Goal: Task Accomplishment & Management: Complete application form

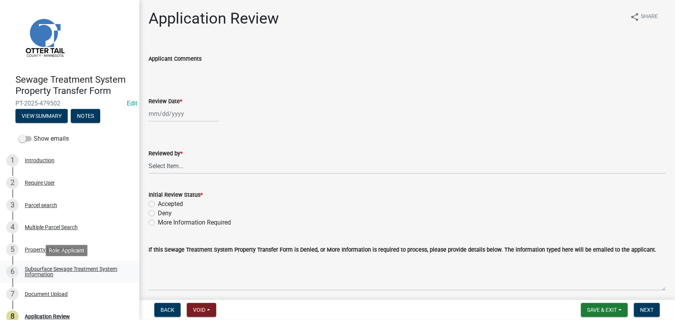
click at [35, 271] on div "Subsurface Sewage Treatment System Information" at bounding box center [76, 272] width 102 height 11
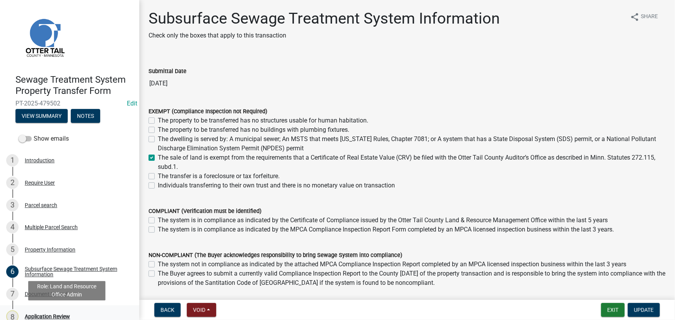
click at [36, 317] on div "Application Review" at bounding box center [47, 316] width 45 height 5
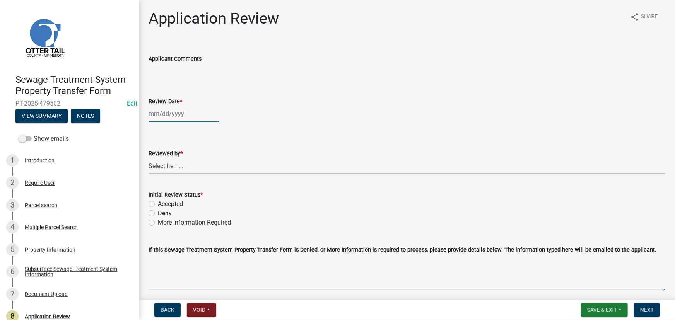
click at [182, 116] on div at bounding box center [184, 114] width 71 height 16
select select "9"
select select "2025"
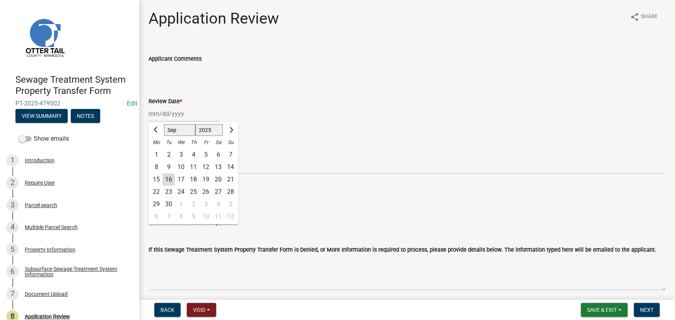
click at [168, 180] on div "16" at bounding box center [169, 180] width 12 height 12
type input "09/16/2025"
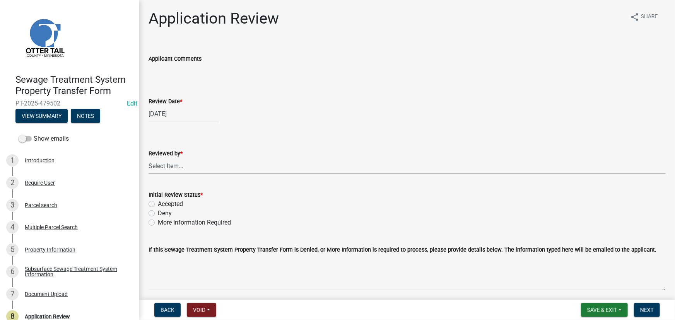
click at [178, 168] on select "Select Item... Alexis Newark Amy Busko Andrea Perales Brittany Tollefson Christ…" at bounding box center [408, 166] width 518 height 16
click at [149, 158] on select "Select Item... Alexis Newark Amy Busko Andrea Perales Brittany Tollefson Christ…" at bounding box center [408, 166] width 518 height 16
select select "190fd4c8-42ef-492b-a4a0-a0213555944c"
click at [168, 207] on label "Accepted" at bounding box center [170, 204] width 25 height 9
click at [163, 205] on input "Accepted" at bounding box center [160, 202] width 5 height 5
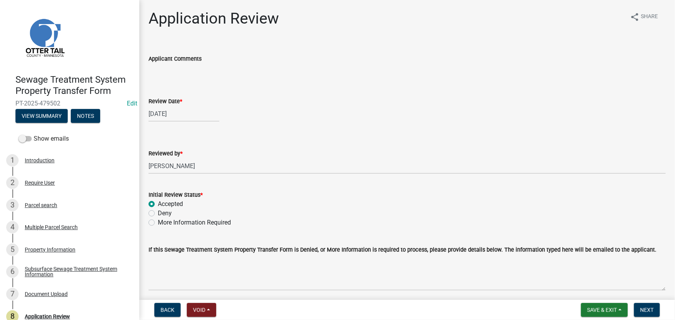
radio input "true"
click at [646, 311] on span "Next" at bounding box center [648, 310] width 14 height 6
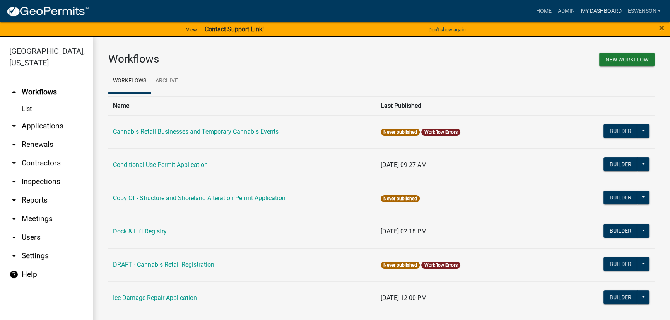
click at [598, 14] on link "My Dashboard" at bounding box center [601, 11] width 47 height 15
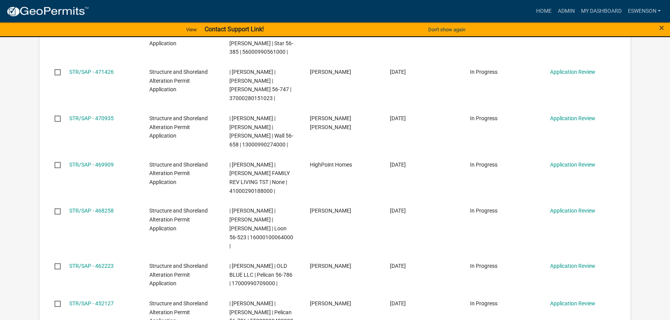
scroll to position [387, 0]
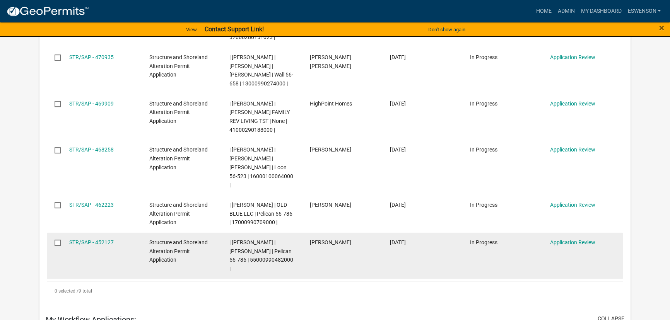
click at [240, 240] on span "| [PERSON_NAME] | [PERSON_NAME] | Pelican 56-786 | 55000990482000 |" at bounding box center [262, 256] width 64 height 33
drag, startPoint x: 240, startPoint y: 225, endPoint x: 235, endPoint y: 234, distance: 10.9
drag, startPoint x: 235, startPoint y: 234, endPoint x: 241, endPoint y: 223, distance: 12.6
copy span "55000990482000"
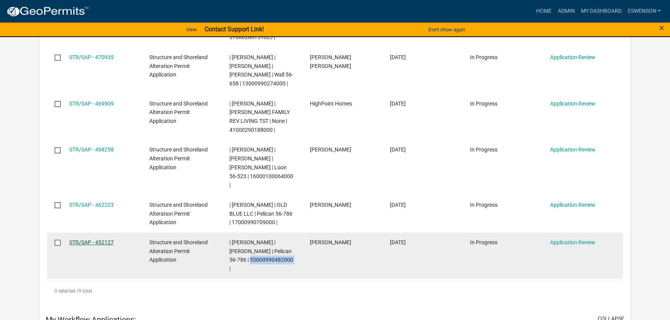
click at [85, 240] on link "STR/SAP - 452127" at bounding box center [91, 243] width 45 height 6
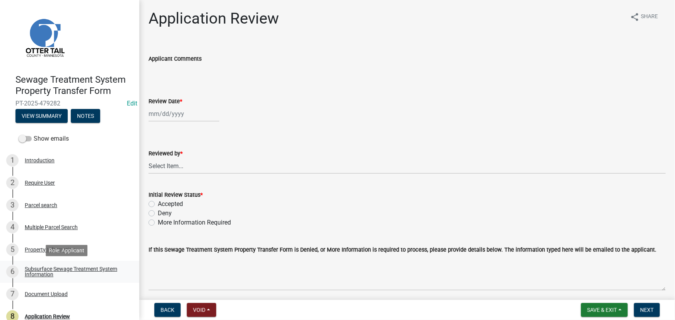
click at [95, 272] on div "Subsurface Sewage Treatment System Information" at bounding box center [76, 272] width 102 height 11
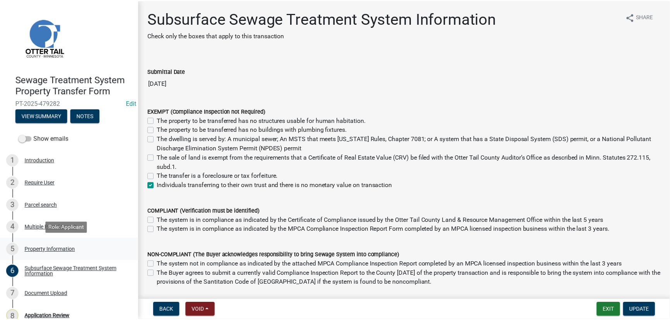
scroll to position [33, 0]
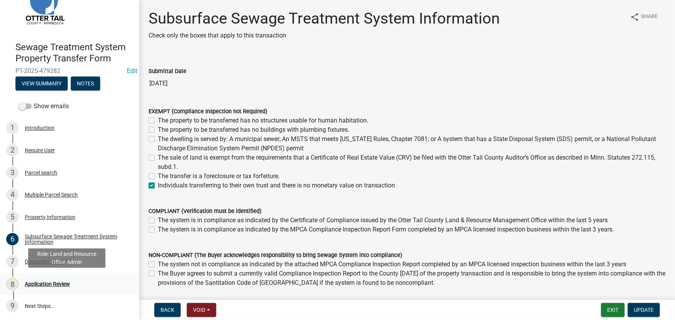
click at [39, 287] on div "Application Review" at bounding box center [47, 284] width 45 height 5
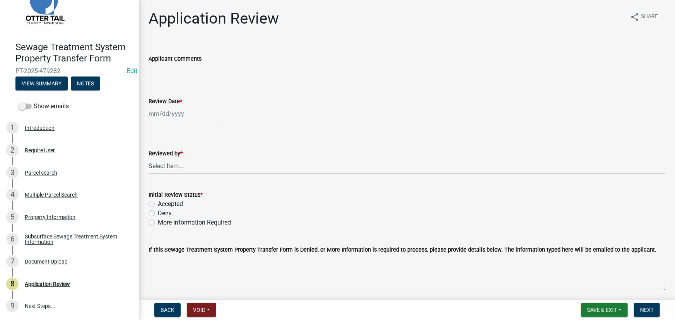
select select "9"
select select "2025"
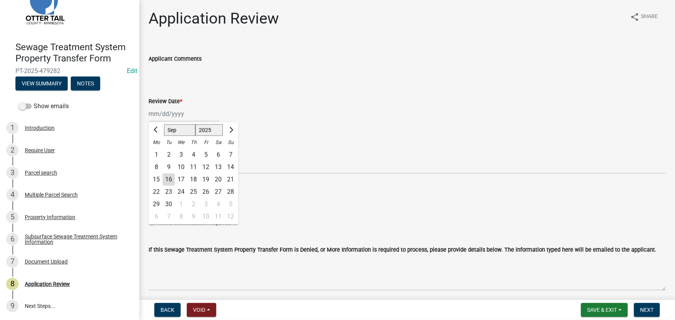
drag, startPoint x: 188, startPoint y: 112, endPoint x: 195, endPoint y: 122, distance: 12.2
click at [188, 112] on div "Jan Feb Mar Apr May Jun Jul Aug Sep Oct Nov Dec 1525 1526 1527 1528 1529 1530 1…" at bounding box center [184, 114] width 71 height 16
click at [163, 180] on div "16" at bounding box center [169, 180] width 12 height 12
type input "09/16/2025"
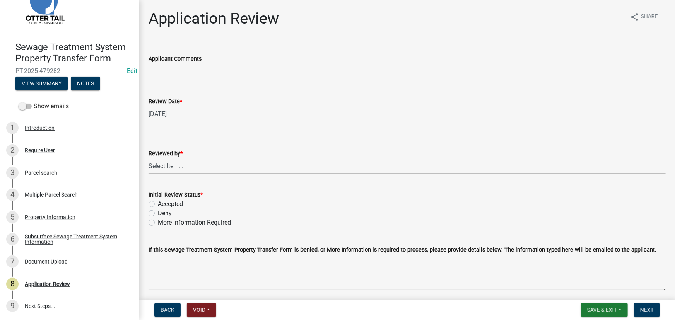
click at [165, 160] on select "Select Item... Alexis Newark Amy Busko Andrea Perales Brittany Tollefson Christ…" at bounding box center [408, 166] width 518 height 16
click at [149, 158] on select "Select Item... Alexis Newark Amy Busko Andrea Perales Brittany Tollefson Christ…" at bounding box center [408, 166] width 518 height 16
select select "190fd4c8-42ef-492b-a4a0-a0213555944c"
click at [172, 203] on label "Accepted" at bounding box center [170, 204] width 25 height 9
click at [163, 203] on input "Accepted" at bounding box center [160, 202] width 5 height 5
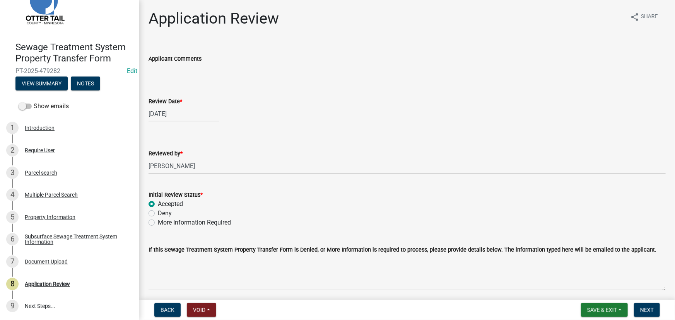
radio input "true"
click at [639, 312] on button "Next" at bounding box center [647, 310] width 26 height 14
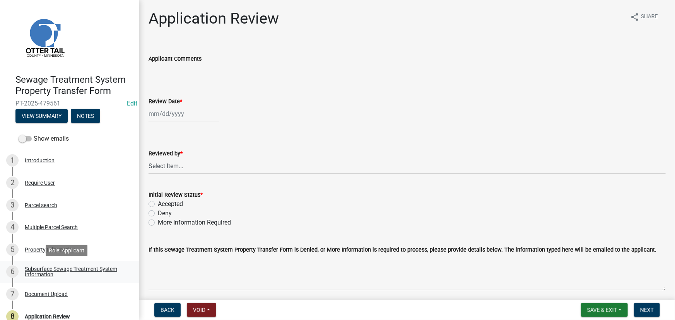
click at [55, 267] on div "Subsurface Sewage Treatment System Information" at bounding box center [76, 272] width 102 height 11
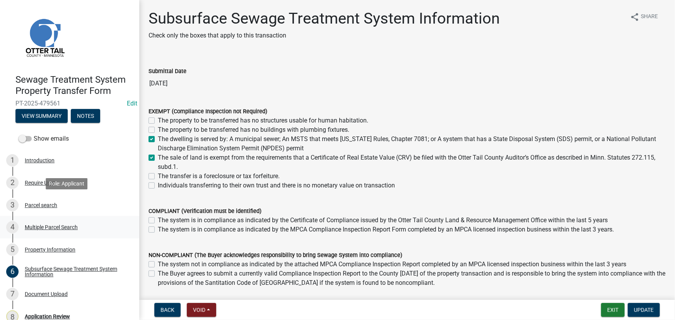
click at [40, 217] on link "4 Multiple Parcel Search" at bounding box center [69, 227] width 139 height 22
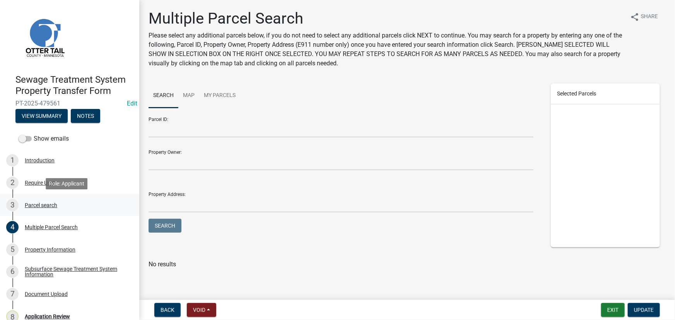
click at [33, 204] on div "Parcel search" at bounding box center [41, 205] width 33 height 5
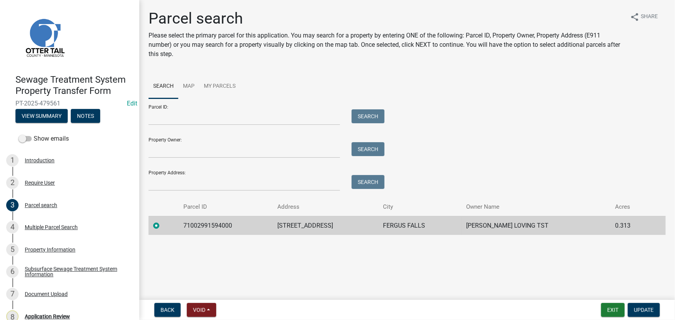
click at [221, 226] on td "71002991594000" at bounding box center [226, 225] width 94 height 19
copy td "71002991594000"
click at [46, 312] on div "8 Application Review" at bounding box center [66, 317] width 121 height 12
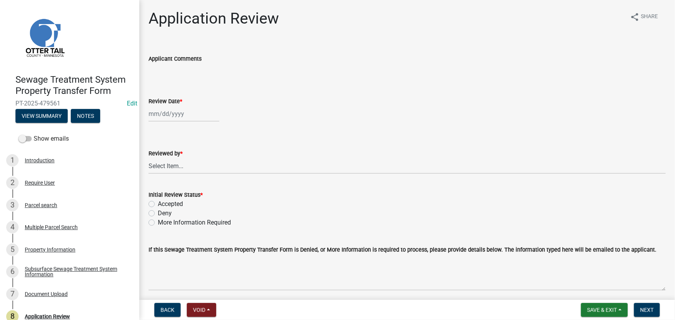
click at [178, 104] on label "Review Date *" at bounding box center [166, 101] width 34 height 5
click at [178, 106] on input "Review Date *" at bounding box center [184, 114] width 71 height 16
select select "9"
select select "2025"
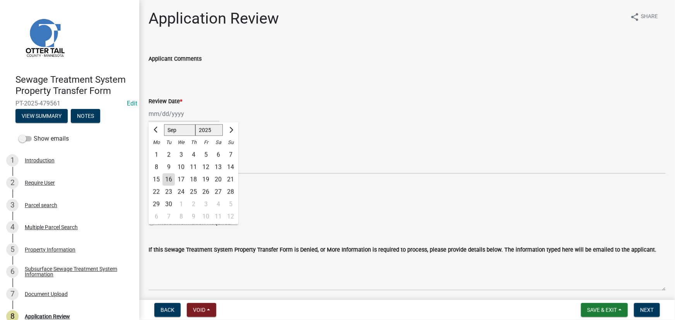
click at [170, 184] on div "16" at bounding box center [169, 180] width 12 height 12
type input "09/16/2025"
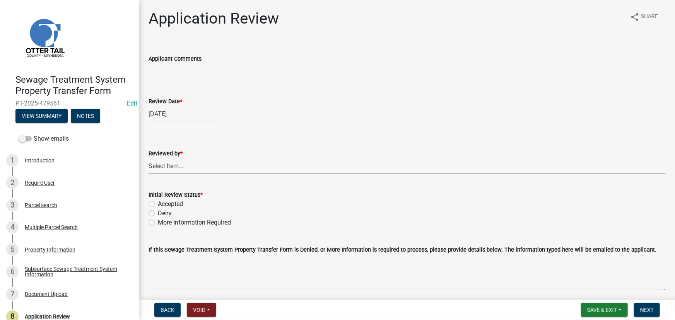
click at [173, 168] on select "Select Item... Alexis Newark Amy Busko Andrea Perales Brittany Tollefson Christ…" at bounding box center [408, 166] width 518 height 16
click at [149, 158] on select "Select Item... Alexis Newark Amy Busko Andrea Perales Brittany Tollefson Christ…" at bounding box center [408, 166] width 518 height 16
select select "190fd4c8-42ef-492b-a4a0-a0213555944c"
drag, startPoint x: 170, startPoint y: 204, endPoint x: 515, endPoint y: 314, distance: 362.3
click at [170, 203] on label "Accepted" at bounding box center [170, 204] width 25 height 9
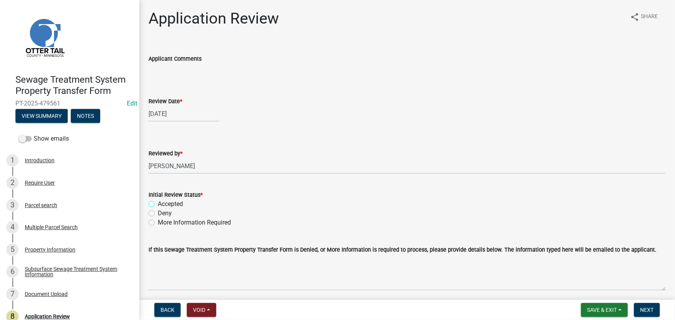
click at [163, 203] on input "Accepted" at bounding box center [160, 202] width 5 height 5
radio input "true"
click at [644, 307] on button "Next" at bounding box center [647, 310] width 26 height 14
